Goal: Information Seeking & Learning: Learn about a topic

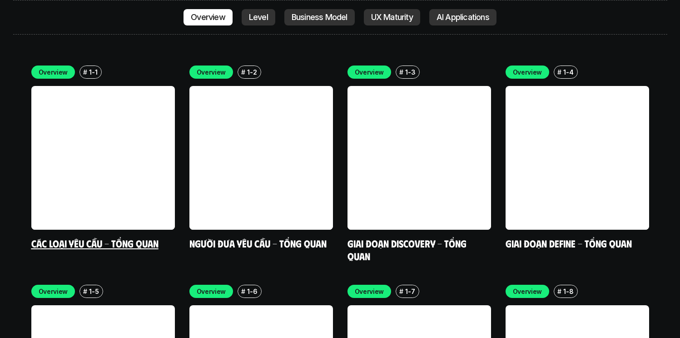
scroll to position [2551, 0]
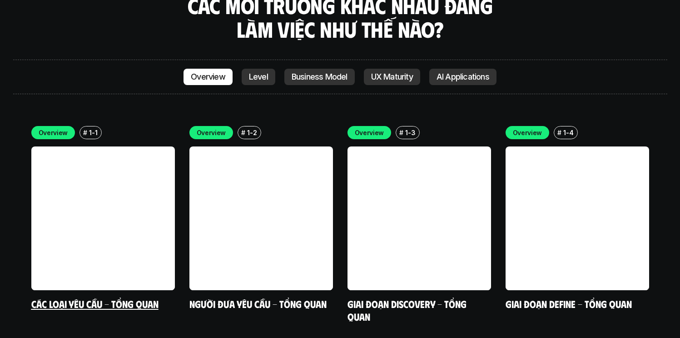
click at [107, 297] on link "Các loại yêu cầu - Tổng quan" at bounding box center [94, 303] width 127 height 12
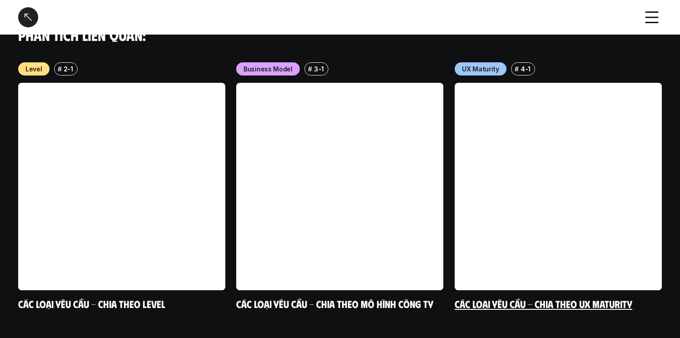
scroll to position [1002, 0]
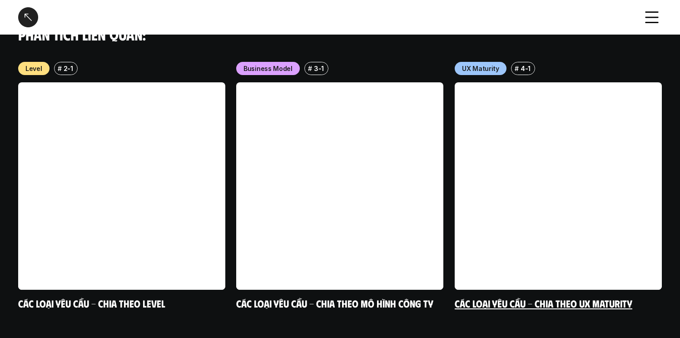
click at [525, 297] on link "Các loại yêu cầu - Chia theo UX Maturity" at bounding box center [544, 303] width 178 height 12
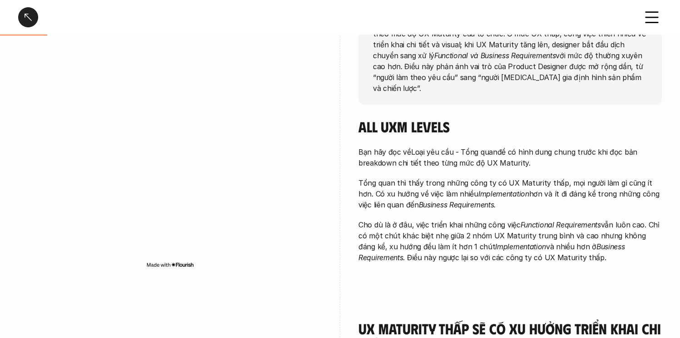
scroll to position [161, 0]
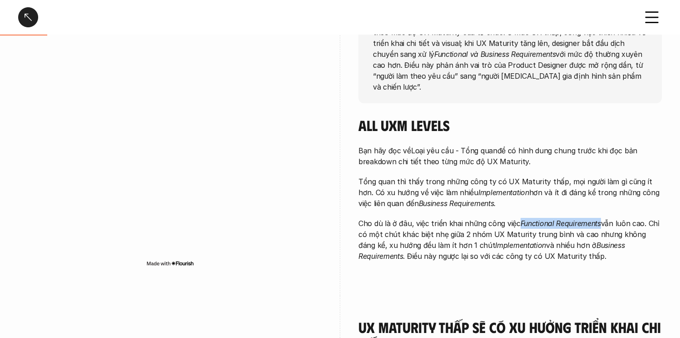
drag, startPoint x: 520, startPoint y: 212, endPoint x: 602, endPoint y: 212, distance: 81.4
click at [602, 218] on p "Cho dù là ở đâu, việc triển khai những công việc Functional Requirements vẫn lu…" at bounding box center [511, 240] width 304 height 44
copy em "Functional Requirements"
drag, startPoint x: 465, startPoint y: 182, endPoint x: 513, endPoint y: 184, distance: 47.8
click at [513, 184] on p "Tổng quan thì thấy trong những công ty có UX Maturity thấp, mọi người làm gì cũ…" at bounding box center [511, 192] width 304 height 33
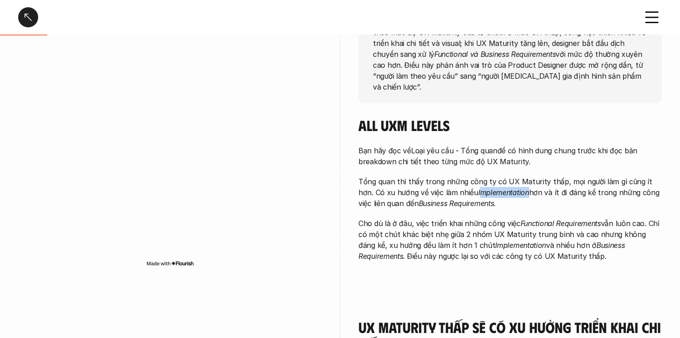
copy em "mplementation"
drag, startPoint x: 461, startPoint y: 183, endPoint x: 513, endPoint y: 184, distance: 51.8
click at [513, 184] on p "Tổng quan thì thấy trong những công ty có UX Maturity thấp, mọi người làm gì cũ…" at bounding box center [511, 192] width 304 height 33
copy em "Implementation"
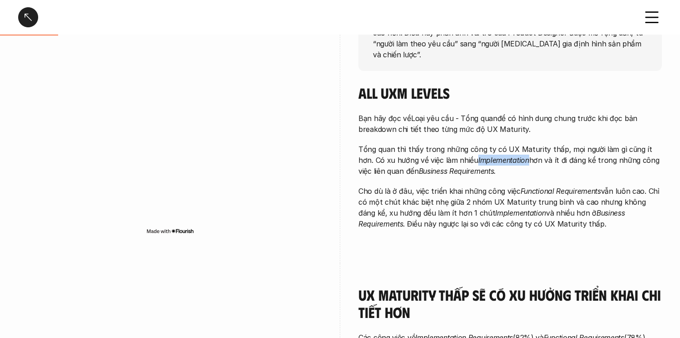
scroll to position [194, 0]
click at [480, 185] on p "Cho dù là ở đâu, việc triển khai những công việc Functional Requirements vẫn lu…" at bounding box center [511, 207] width 304 height 44
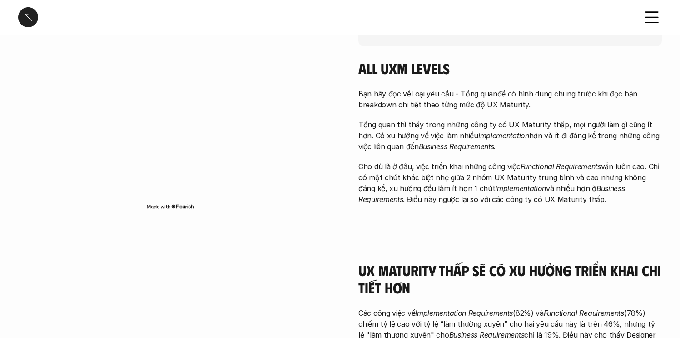
scroll to position [219, 0]
drag, startPoint x: 406, startPoint y: 137, endPoint x: 481, endPoint y: 139, distance: 75.0
click at [481, 141] on em "Business Requirements." at bounding box center [457, 145] width 77 height 9
copy em "Business Requirements"
click at [507, 160] on p "Cho dù là ở đâu, việc triển khai những công việc Functional Requirements vẫn lu…" at bounding box center [511, 182] width 304 height 44
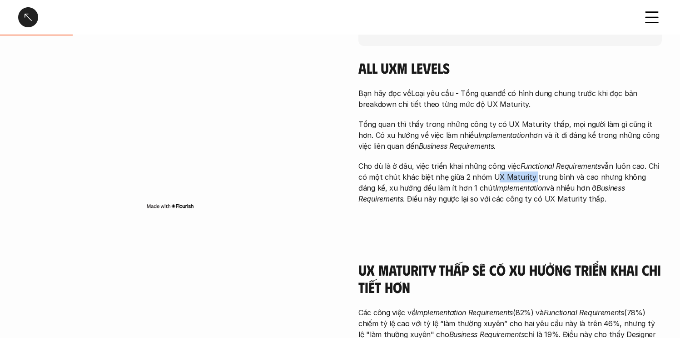
drag, startPoint x: 491, startPoint y: 165, endPoint x: 528, endPoint y: 167, distance: 36.9
click at [528, 167] on p "Cho dù là ở đâu, việc triển khai những công việc Functional Requirements vẫn lu…" at bounding box center [511, 182] width 304 height 44
copy p "UX Maturity"
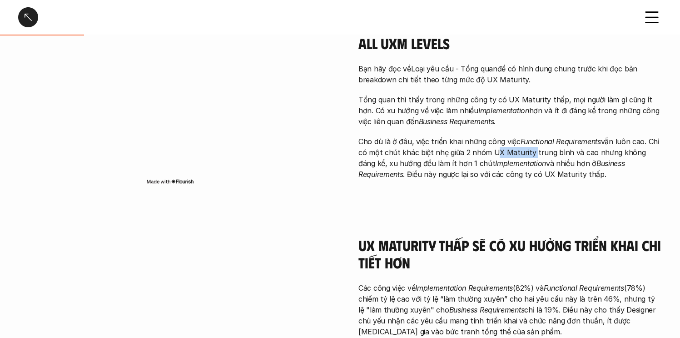
scroll to position [245, 0]
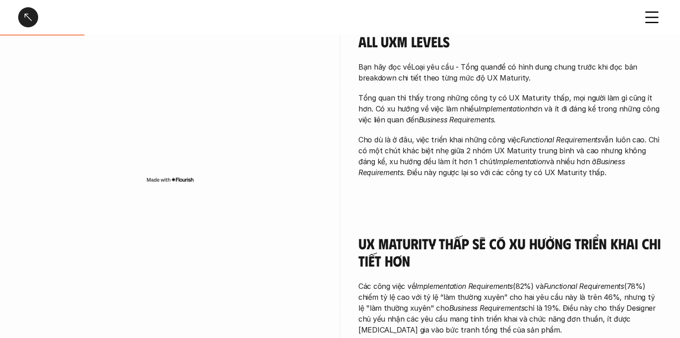
click at [552, 169] on div "overview Sự khác biệt về loại yêu cầu công việc mà Designer nhận được thay đổi …" at bounding box center [511, 42] width 304 height 326
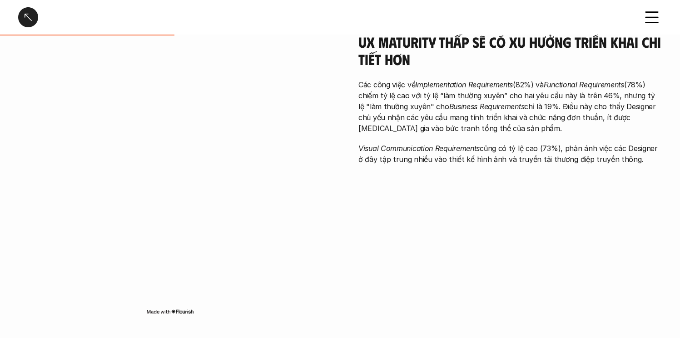
scroll to position [448, 0]
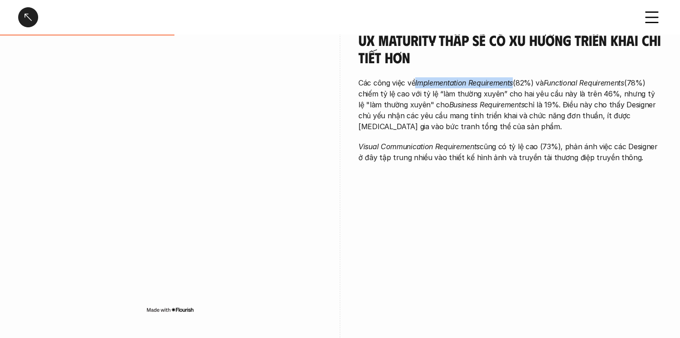
drag, startPoint x: 516, startPoint y: 83, endPoint x: 417, endPoint y: 85, distance: 99.1
click at [417, 85] on p "Các công việc về Implementation Requirements (82%) và Functional Requirements (…" at bounding box center [511, 104] width 304 height 55
copy p "Implementation Requirements"
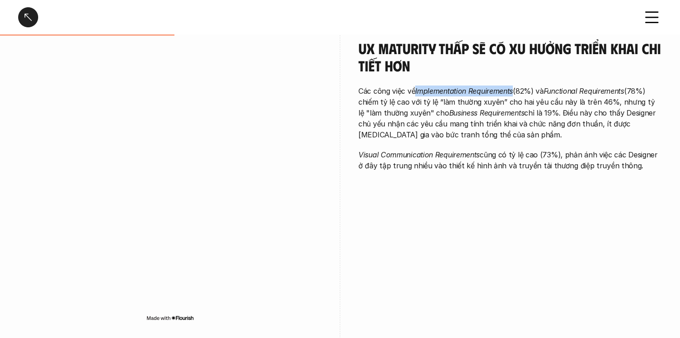
scroll to position [436, 0]
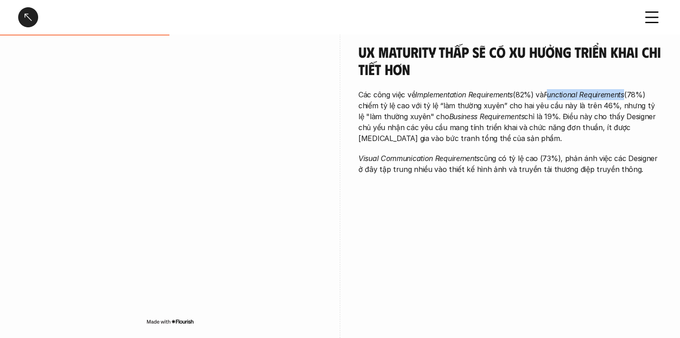
drag, startPoint x: 554, startPoint y: 95, endPoint x: 633, endPoint y: 97, distance: 79.1
click at [633, 97] on p "Các công việc về Implementation Requirements (82%) và Functional Requirements (…" at bounding box center [511, 116] width 304 height 55
drag, startPoint x: 553, startPoint y: 93, endPoint x: 547, endPoint y: 93, distance: 5.9
click at [584, 94] on em "Functional Requirements" at bounding box center [584, 94] width 80 height 9
drag, startPoint x: 551, startPoint y: 94, endPoint x: 631, endPoint y: 94, distance: 80.0
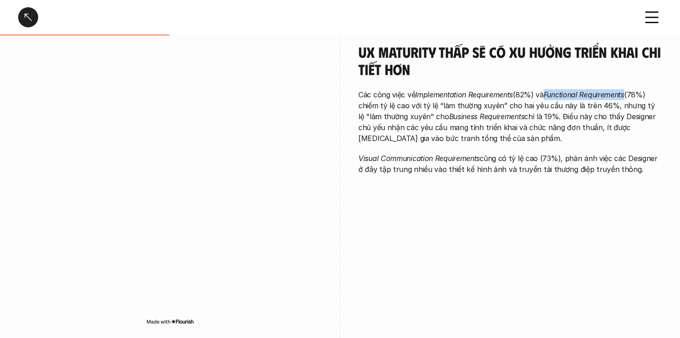
click at [625, 94] on em "Functional Requirements" at bounding box center [584, 94] width 80 height 9
copy em "Functional Requirements"
click at [461, 105] on p "Các công việc về Implementation Requirements (82%) và Functional Requirements (…" at bounding box center [511, 116] width 304 height 55
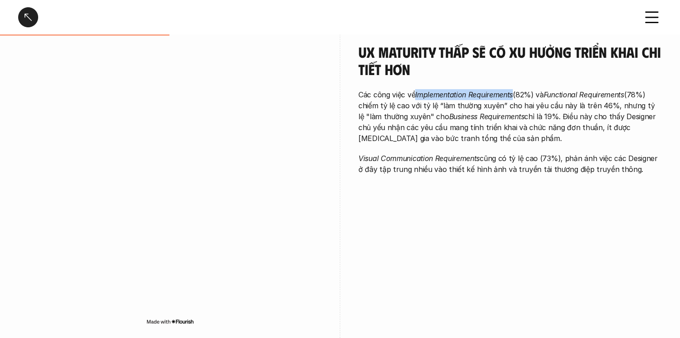
drag, startPoint x: 417, startPoint y: 94, endPoint x: 517, endPoint y: 94, distance: 100.0
click at [517, 94] on p "Các công việc về Implementation Requirements (82%) và Functional Requirements (…" at bounding box center [511, 116] width 304 height 55
copy p "Implementation Requirements"
drag, startPoint x: 553, startPoint y: 93, endPoint x: 628, endPoint y: 94, distance: 75.5
click at [625, 94] on em "Functional Requirements" at bounding box center [584, 94] width 80 height 9
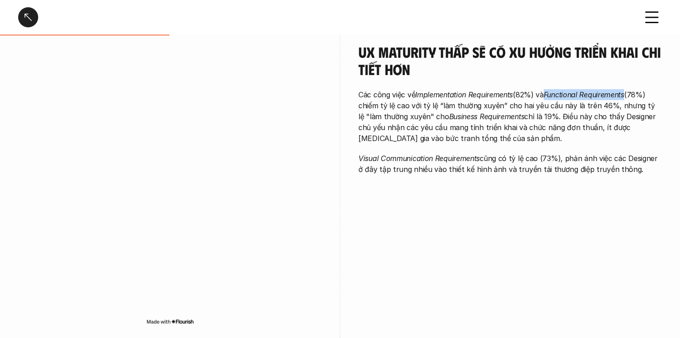
drag, startPoint x: 633, startPoint y: 94, endPoint x: 552, endPoint y: 95, distance: 80.9
click at [552, 95] on p "Các công việc về Implementation Requirements (82%) và Functional Requirements (…" at bounding box center [511, 116] width 304 height 55
copy em "Functional Requirements"
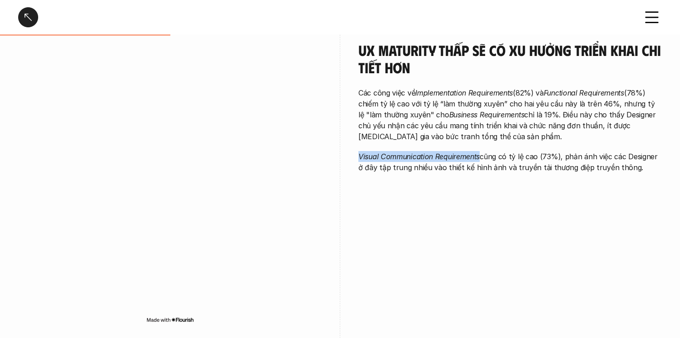
drag, startPoint x: 359, startPoint y: 155, endPoint x: 481, endPoint y: 158, distance: 122.3
click at [481, 158] on p "Visual Communication Requirements cũng có tỷ lệ cao (73%), phản ánh việc các De…" at bounding box center [511, 162] width 304 height 22
copy em "Visual Communication Requirements"
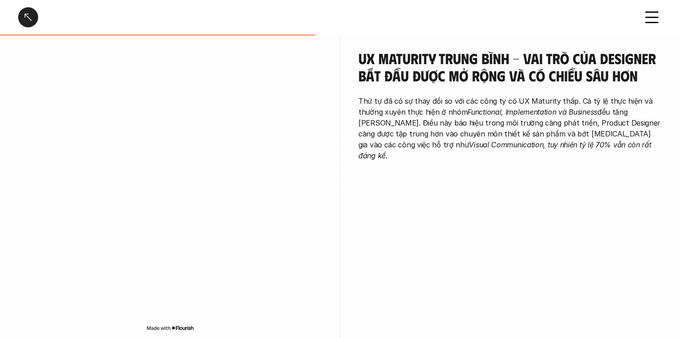
scroll to position [765, 0]
